Goal: Information Seeking & Learning: Learn about a topic

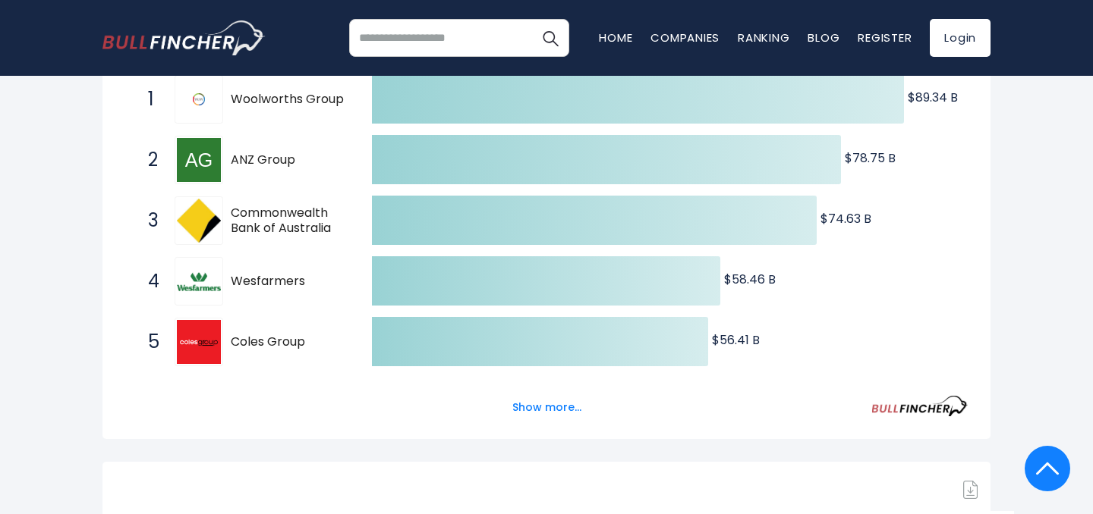
scroll to position [313, 0]
click at [553, 407] on button "Show more..." at bounding box center [546, 407] width 87 height 25
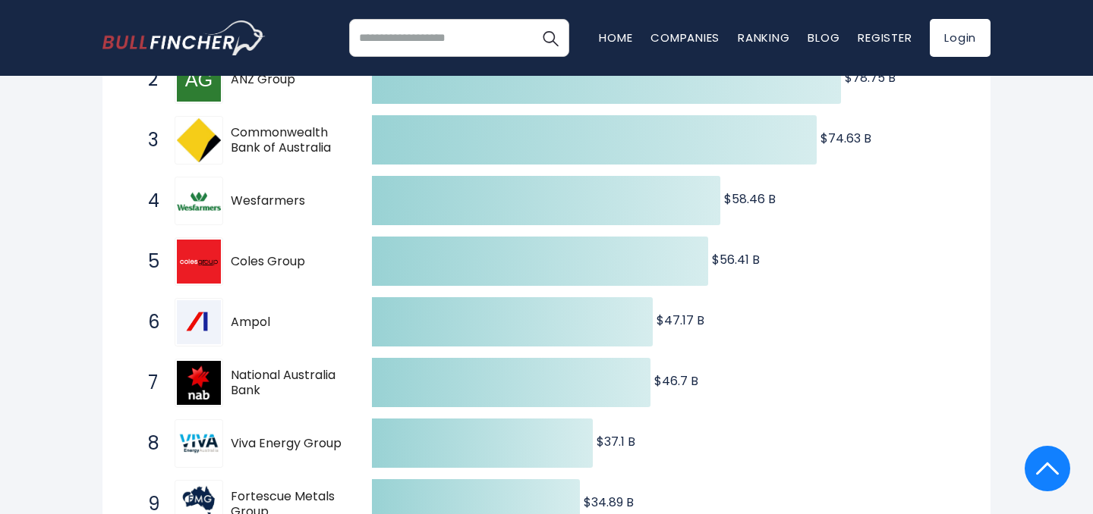
scroll to position [0, 0]
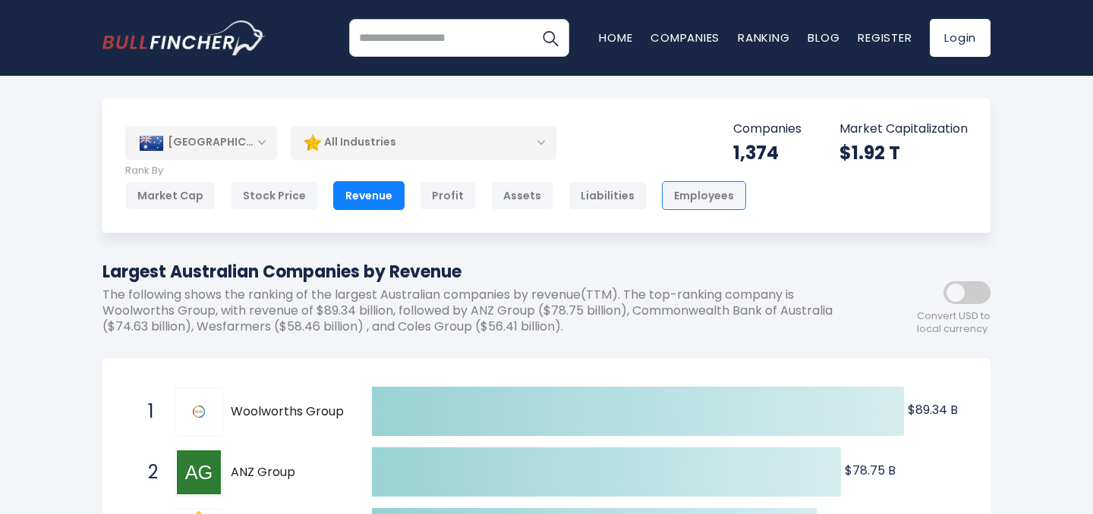
click at [687, 206] on div "Employees" at bounding box center [704, 195] width 84 height 29
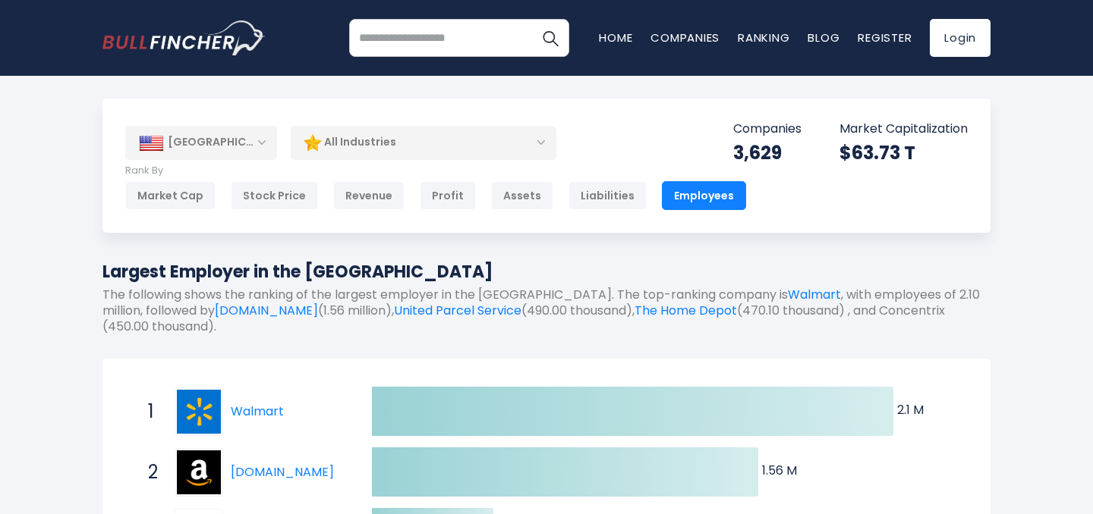
click at [260, 143] on div "[GEOGRAPHIC_DATA]" at bounding box center [201, 142] width 152 height 33
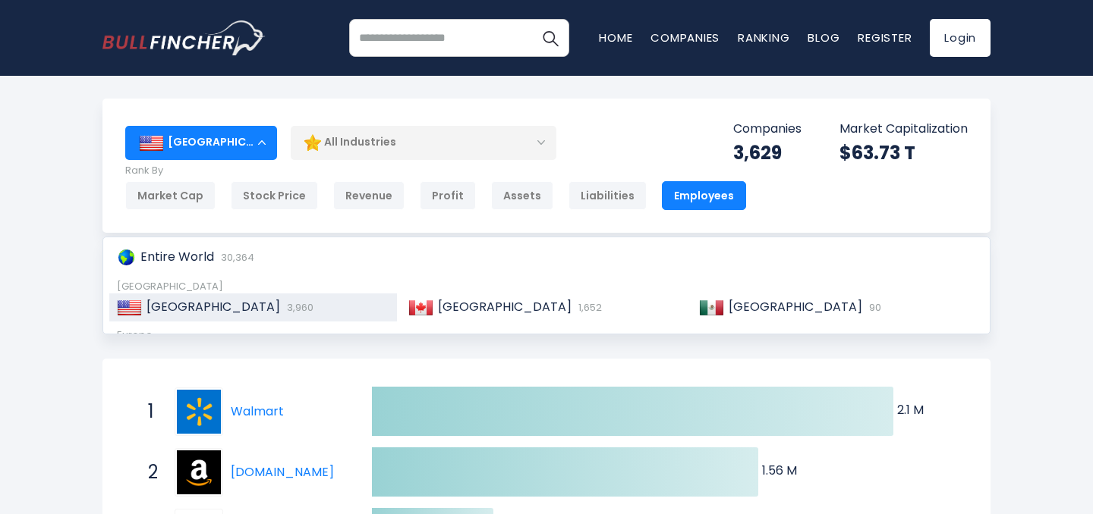
click at [263, 141] on div "[GEOGRAPHIC_DATA]" at bounding box center [201, 142] width 152 height 33
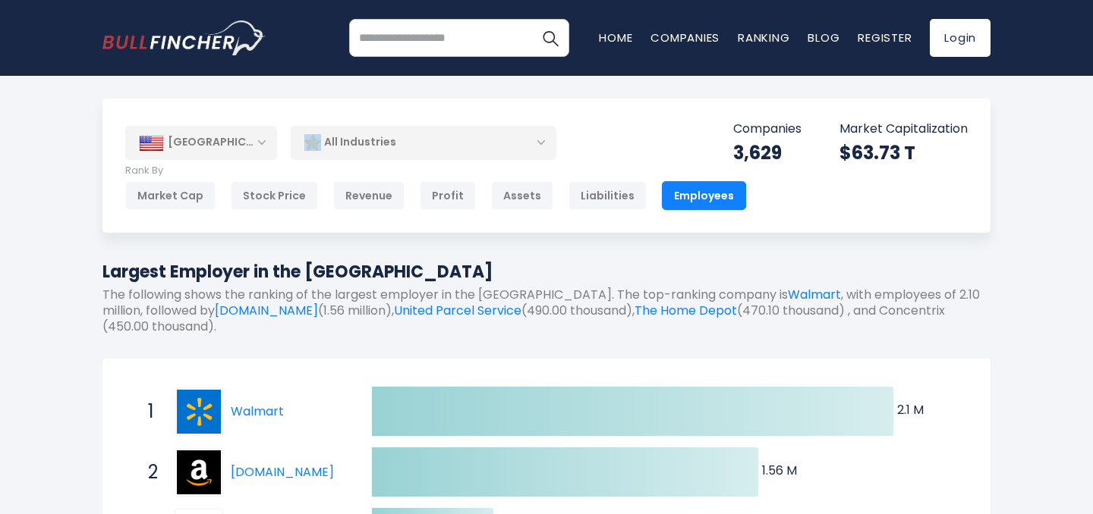
click at [263, 141] on div "[GEOGRAPHIC_DATA]" at bounding box center [201, 142] width 152 height 33
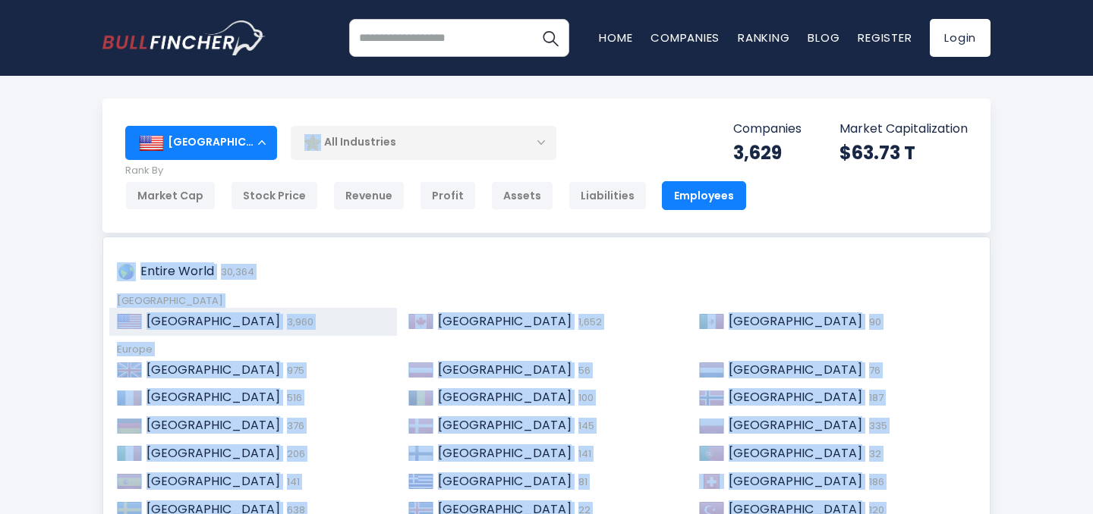
click at [260, 144] on div "[GEOGRAPHIC_DATA]" at bounding box center [201, 142] width 152 height 33
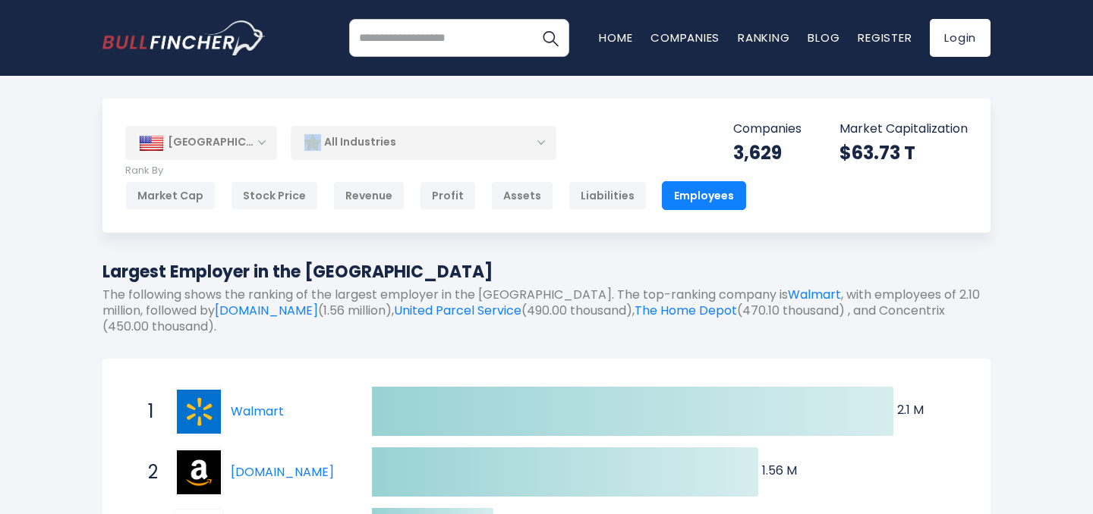
click at [260, 144] on div "[GEOGRAPHIC_DATA]" at bounding box center [201, 142] width 152 height 33
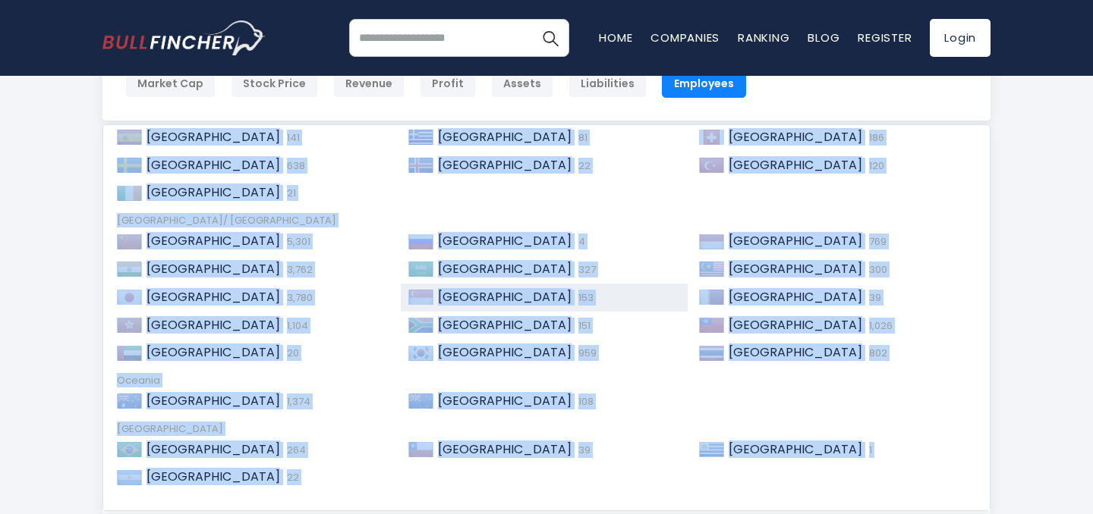
scroll to position [116, 0]
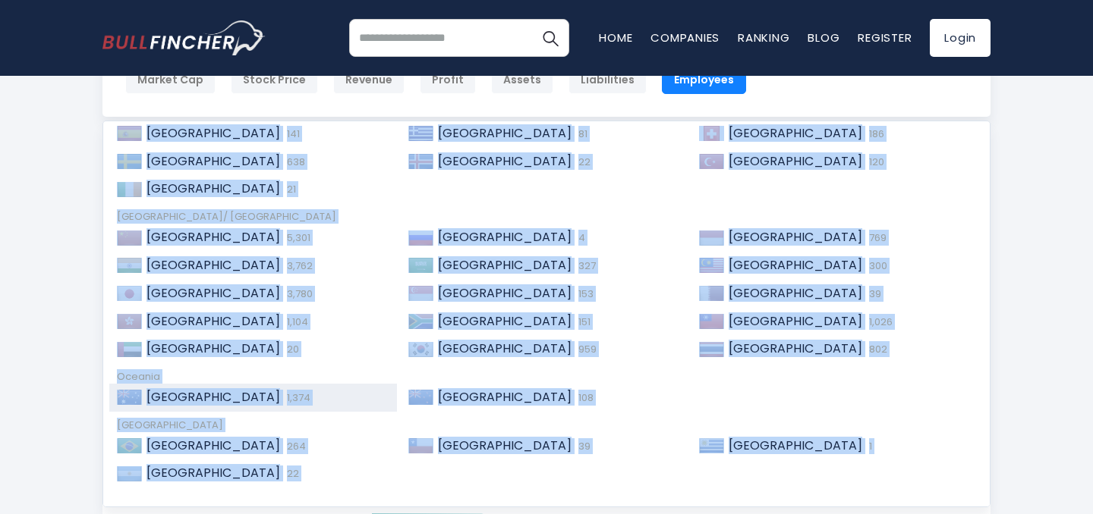
click at [177, 399] on span "[GEOGRAPHIC_DATA]" at bounding box center [213, 397] width 134 height 17
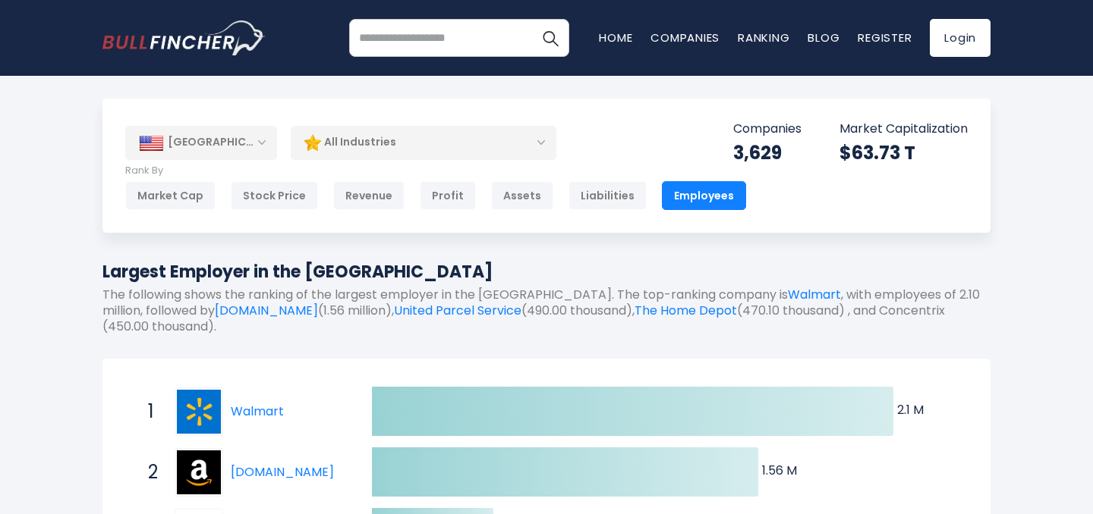
click at [261, 144] on div "[GEOGRAPHIC_DATA]" at bounding box center [201, 142] width 152 height 33
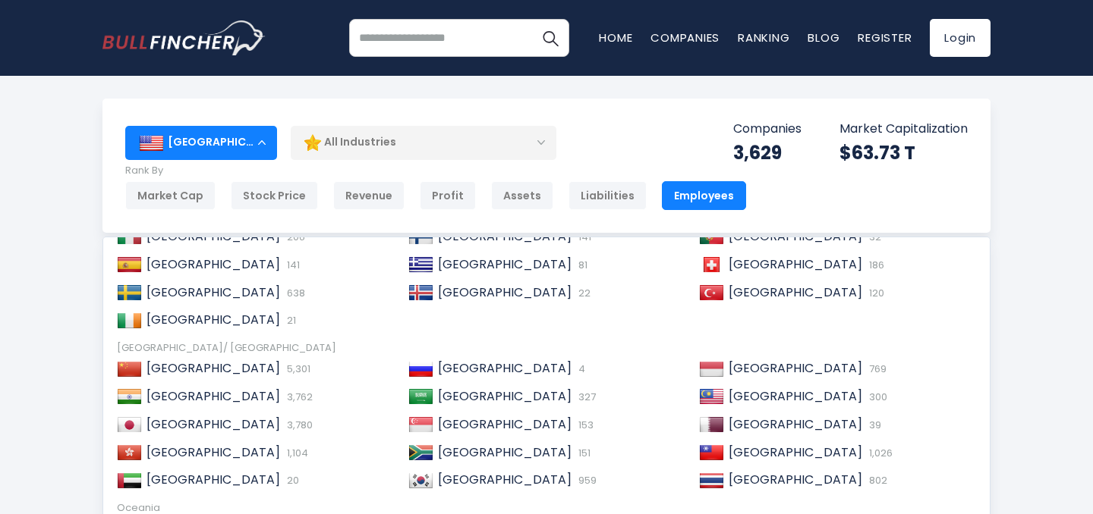
scroll to position [232, 0]
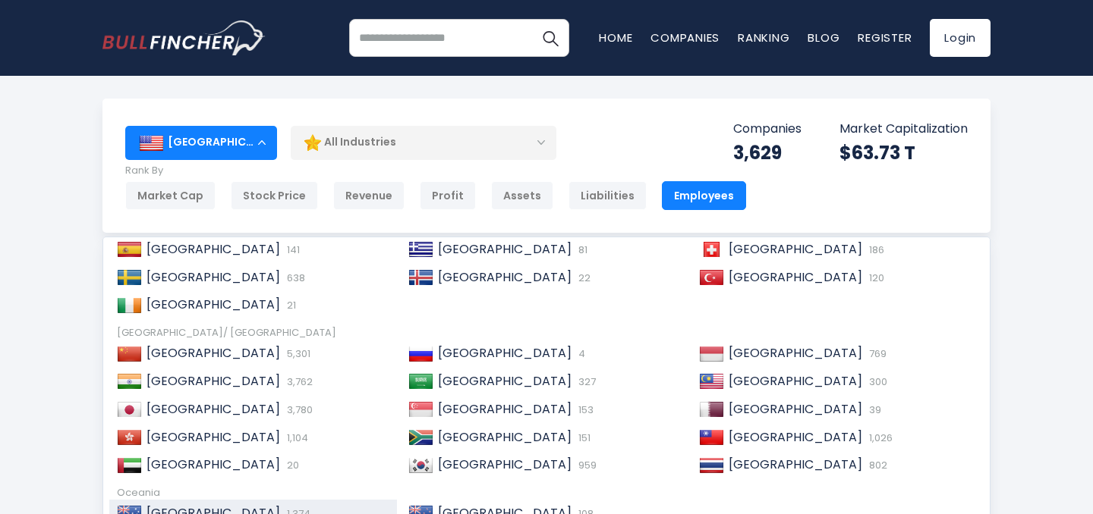
click at [184, 511] on span "[GEOGRAPHIC_DATA]" at bounding box center [213, 513] width 134 height 17
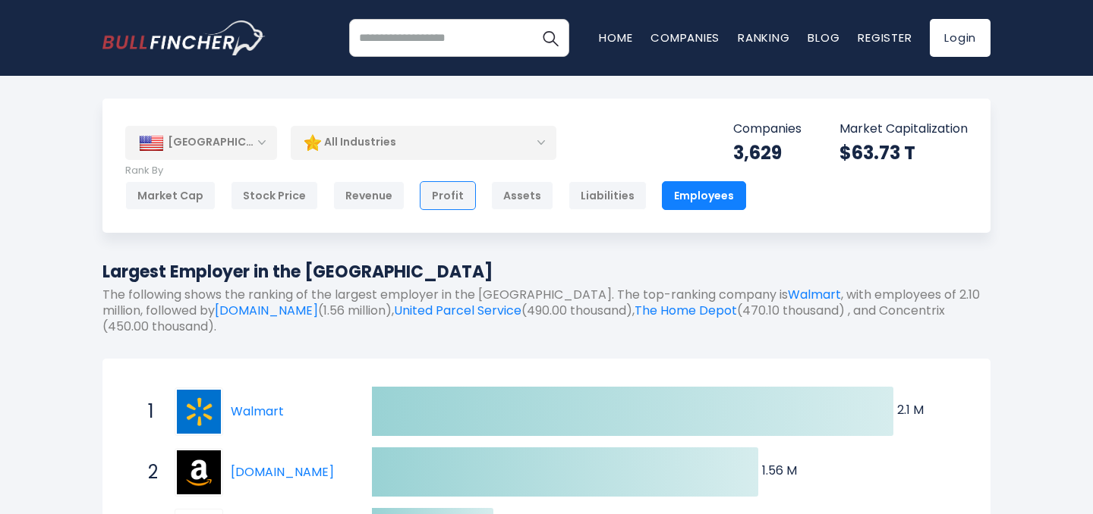
click at [442, 200] on div "Profit" at bounding box center [448, 195] width 56 height 29
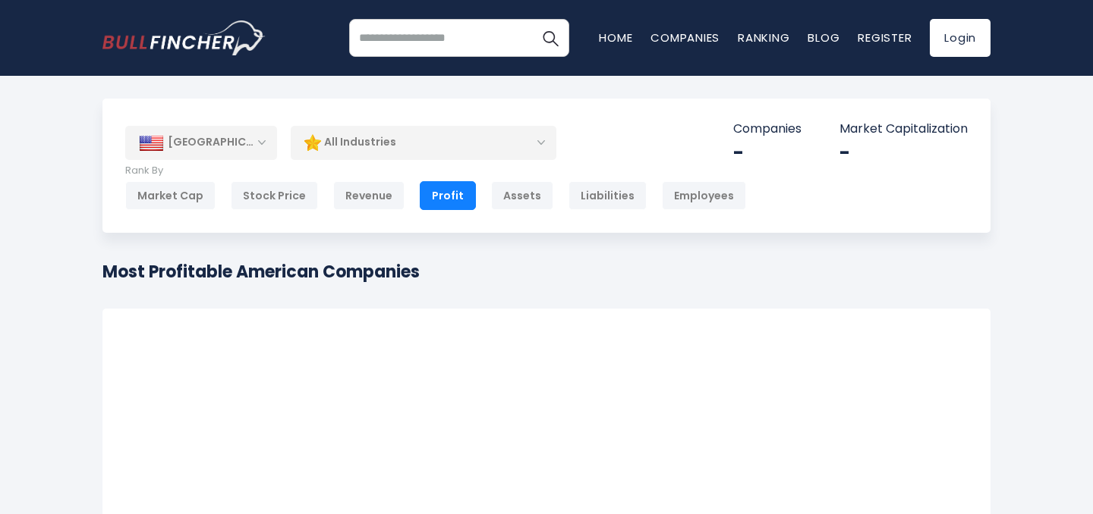
click at [263, 142] on div "[GEOGRAPHIC_DATA]" at bounding box center [201, 142] width 152 height 33
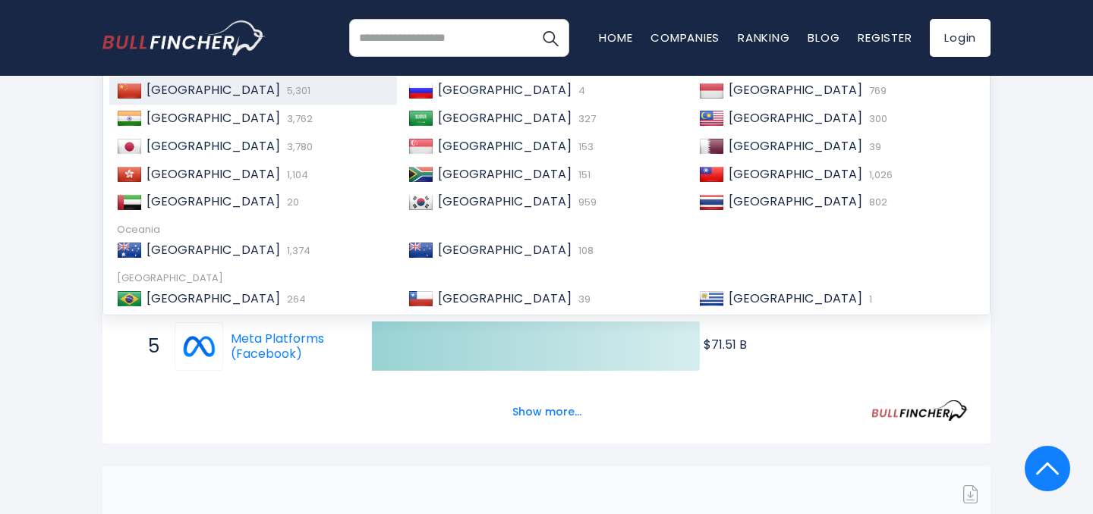
scroll to position [232, 0]
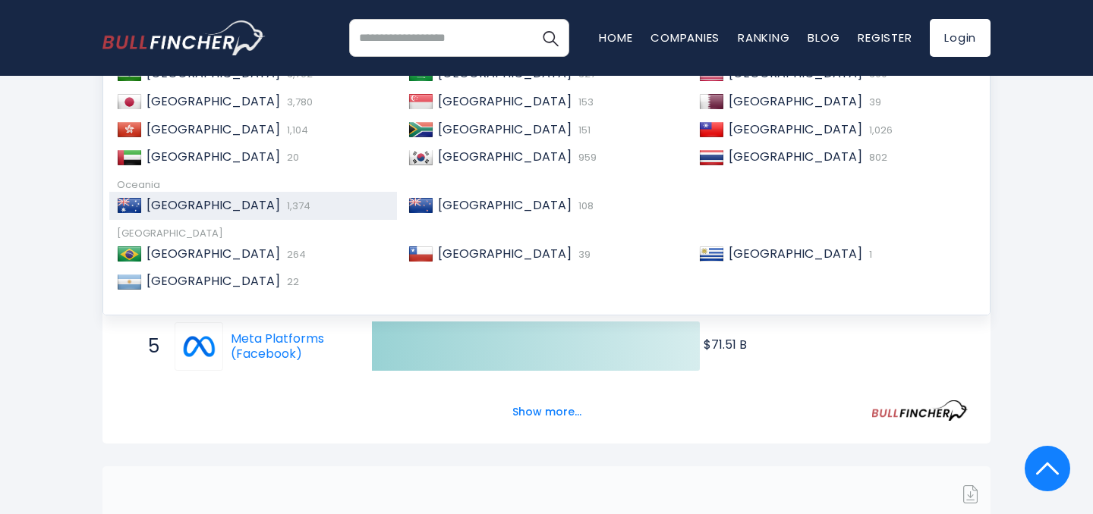
click at [164, 209] on span "[GEOGRAPHIC_DATA]" at bounding box center [213, 205] width 134 height 17
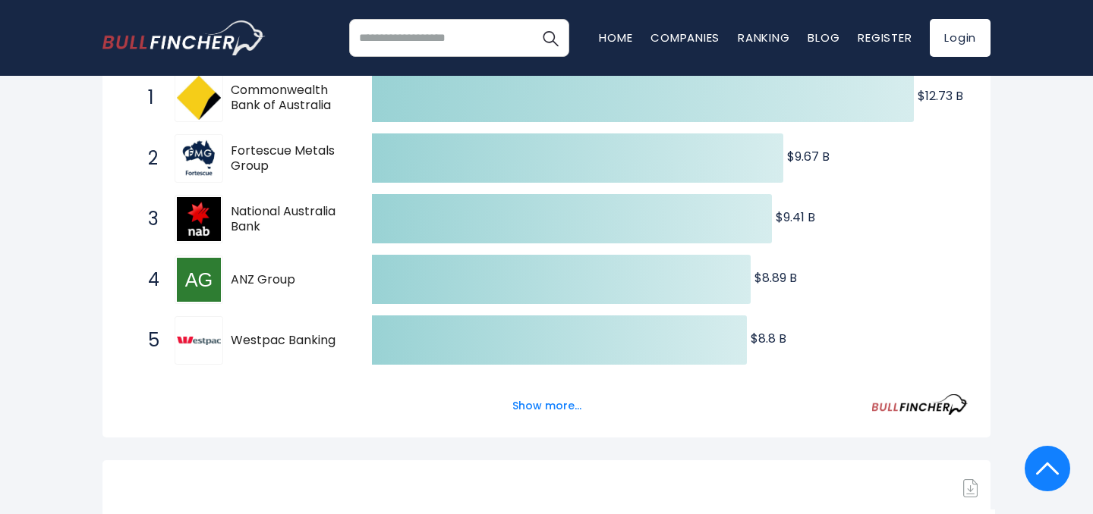
scroll to position [318, 0]
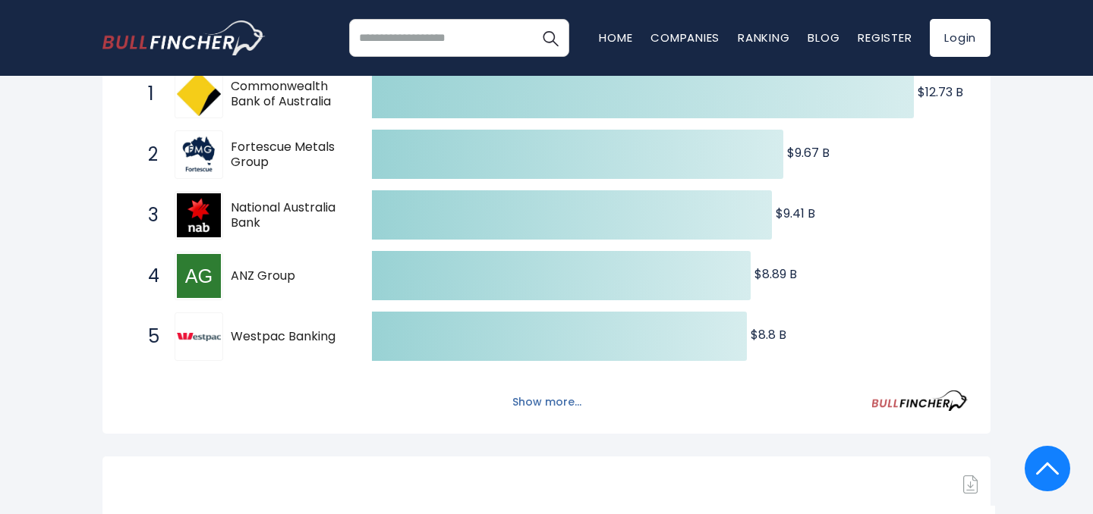
click at [552, 404] on button "Show more..." at bounding box center [546, 402] width 87 height 25
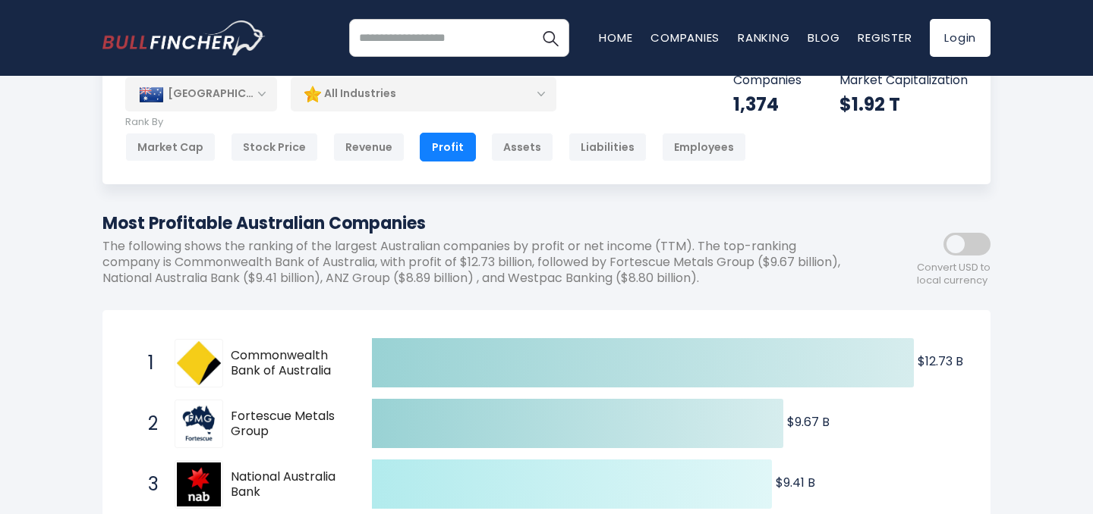
scroll to position [0, 0]
